Goal: Information Seeking & Learning: Check status

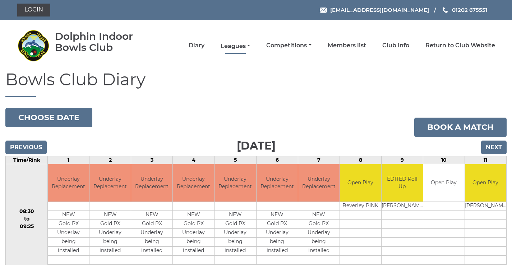
click at [234, 47] on link "Leagues" at bounding box center [234, 46] width 29 height 8
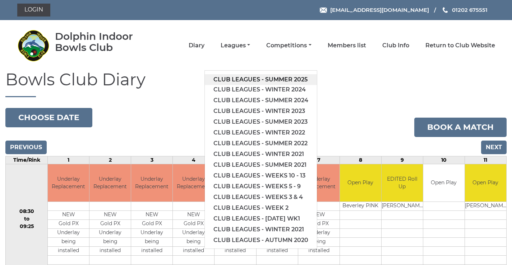
click at [236, 81] on link "Club leagues - Summer 2025" at bounding box center [261, 79] width 112 height 11
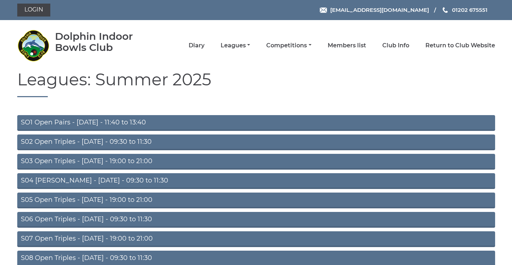
scroll to position [57, 0]
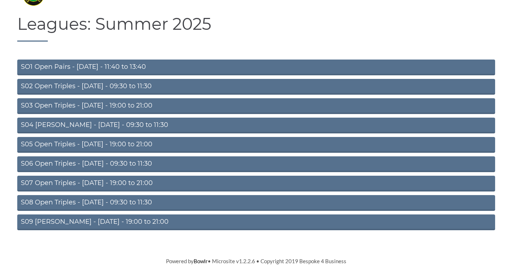
click at [126, 86] on link "S02 Open Triples - Tuesday - 09:30 to 11:30" at bounding box center [255, 87] width 477 height 16
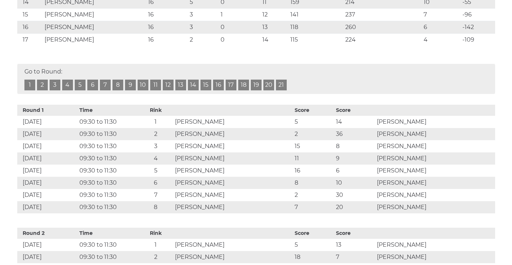
scroll to position [419, 0]
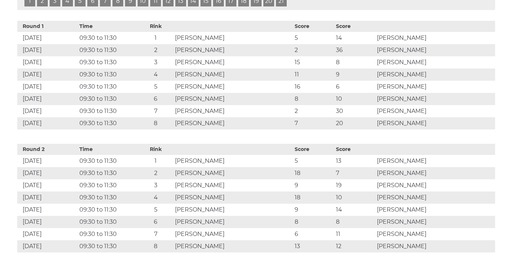
click at [219, 6] on link "16" at bounding box center [218, 1] width 11 height 11
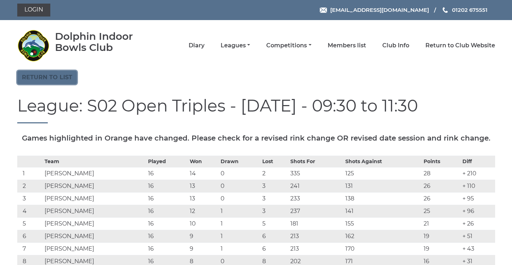
click at [71, 79] on link "Return to list" at bounding box center [47, 78] width 60 height 14
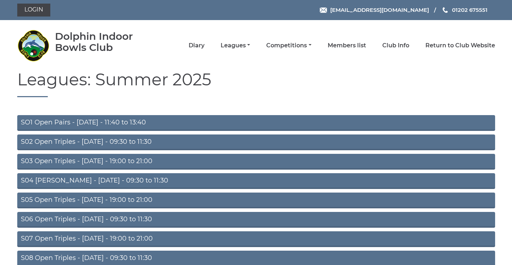
click at [68, 162] on link "S03 Open Triples - Tuesday - 19:00 to 21:00" at bounding box center [255, 162] width 477 height 16
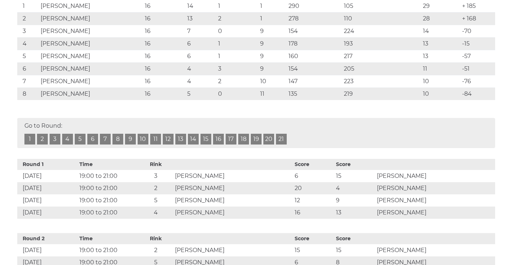
scroll to position [84, 0]
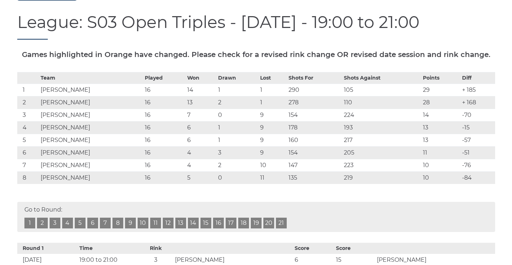
click at [216, 229] on link "16" at bounding box center [218, 223] width 11 height 11
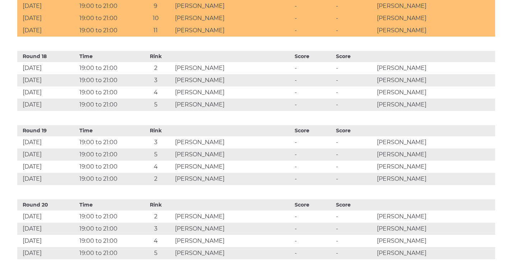
scroll to position [1455, 0]
